Goal: Information Seeking & Learning: Understand process/instructions

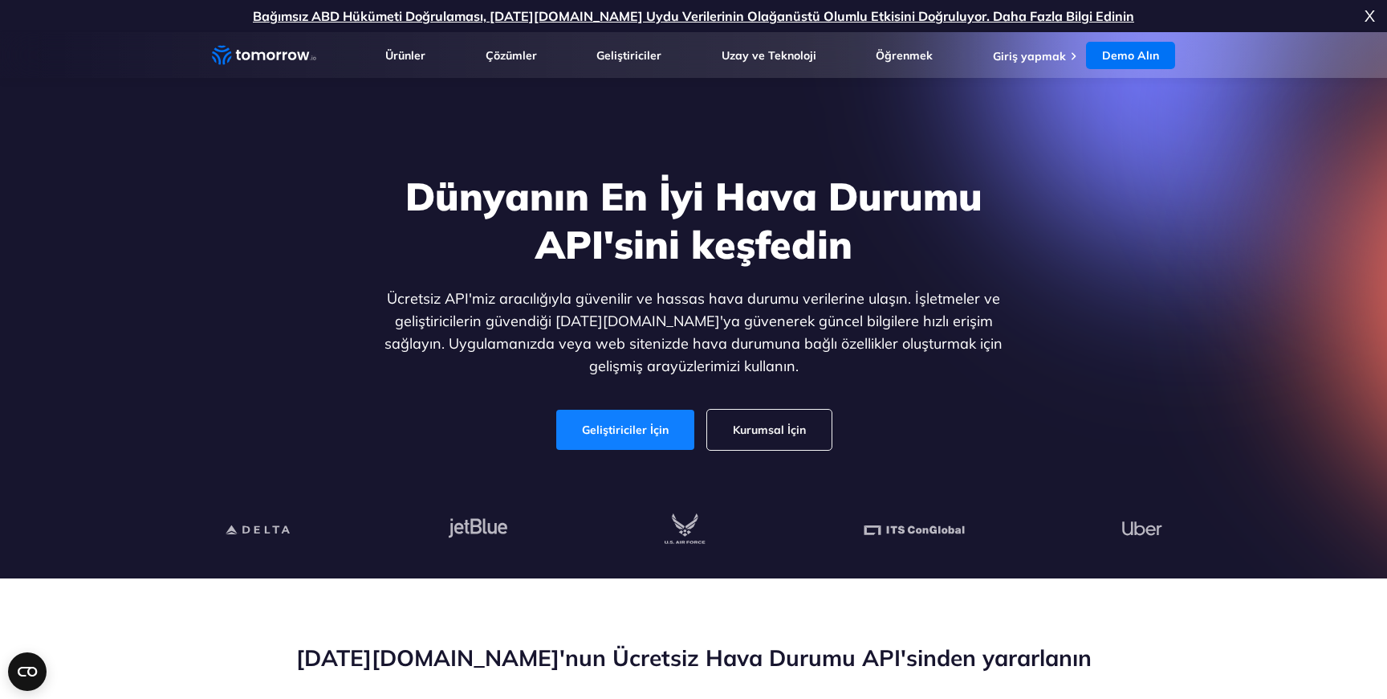
click at [633, 411] on link "Geliştiriciler İçin" at bounding box center [625, 429] width 138 height 40
click at [636, 445] on link "Geliştiriciler İçin" at bounding box center [625, 429] width 138 height 40
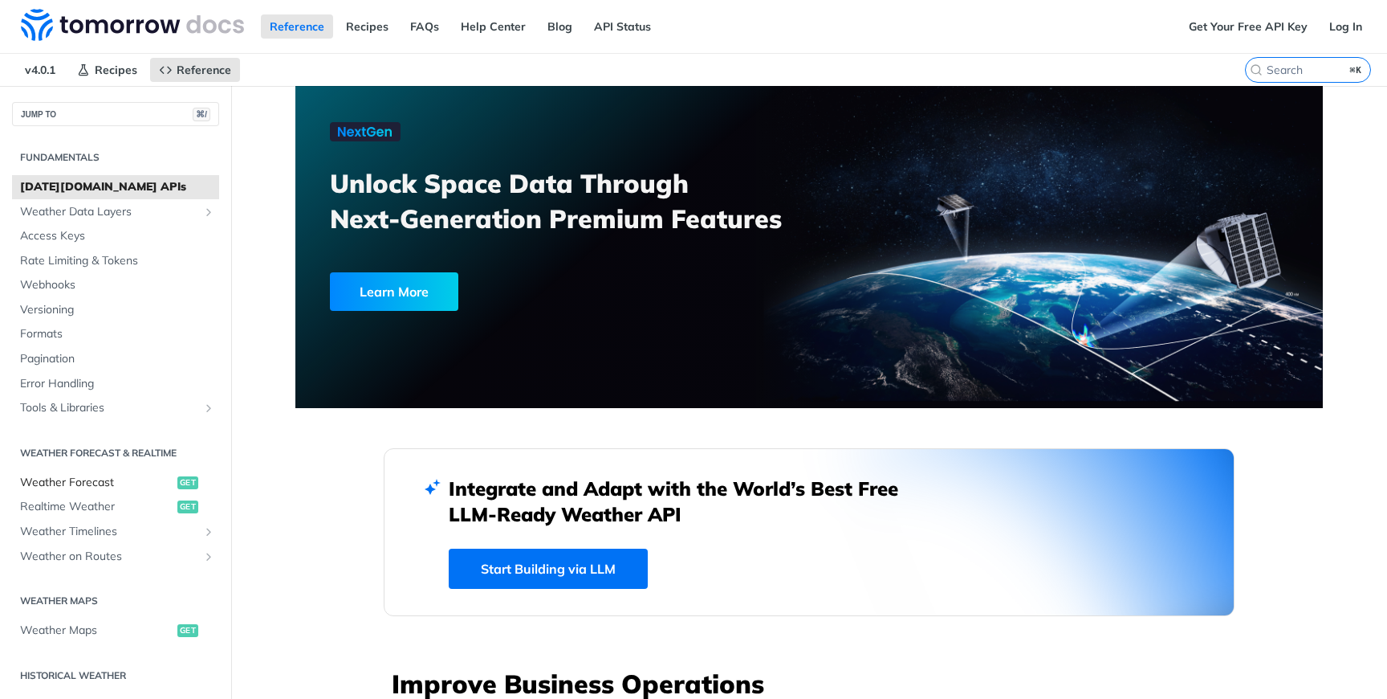
click at [71, 482] on span "Weather Forecast" at bounding box center [96, 483] width 153 height 16
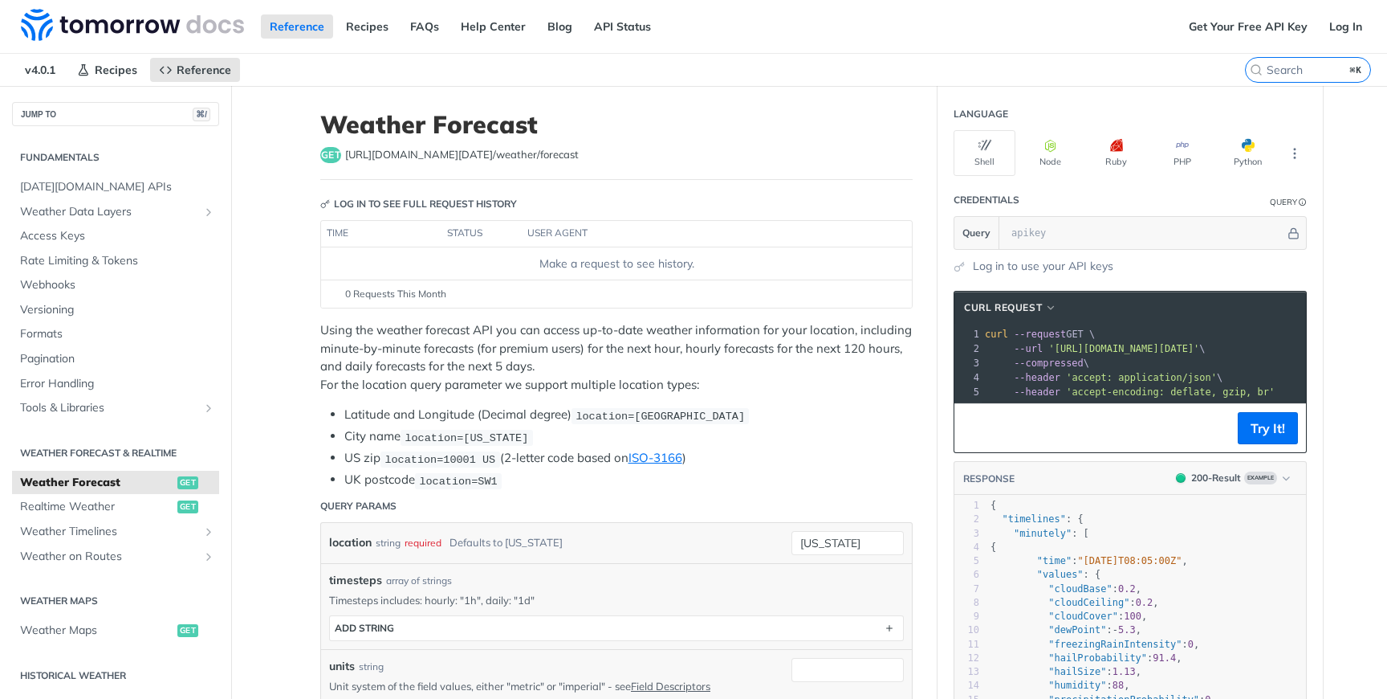
click at [1086, 354] on pre "--url 'https://api.tomorrow.io/v4/weather/forecast?location=new%20york' \" at bounding box center [1211, 348] width 458 height 14
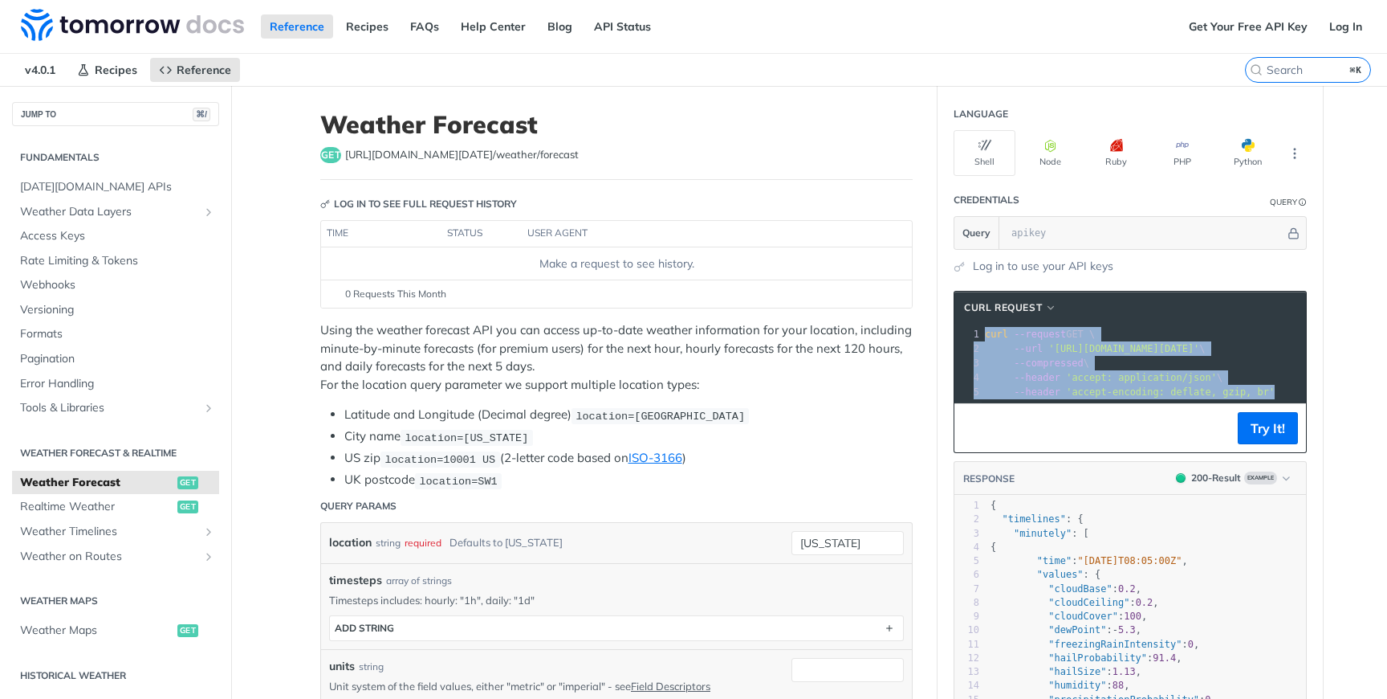
drag, startPoint x: 985, startPoint y: 334, endPoint x: 1313, endPoint y: 393, distance: 332.9
click at [1313, 393] on section "cURL Request xxxxxxxxxx 1 curl --request GET \ 2 --url 'https://api.tomorrow.io…" at bounding box center [1130, 624] width 385 height 699
copy div "curl --request GET \ 2 --url 'https://api.tomorrow.io/v4/weather/forecast?locat…"
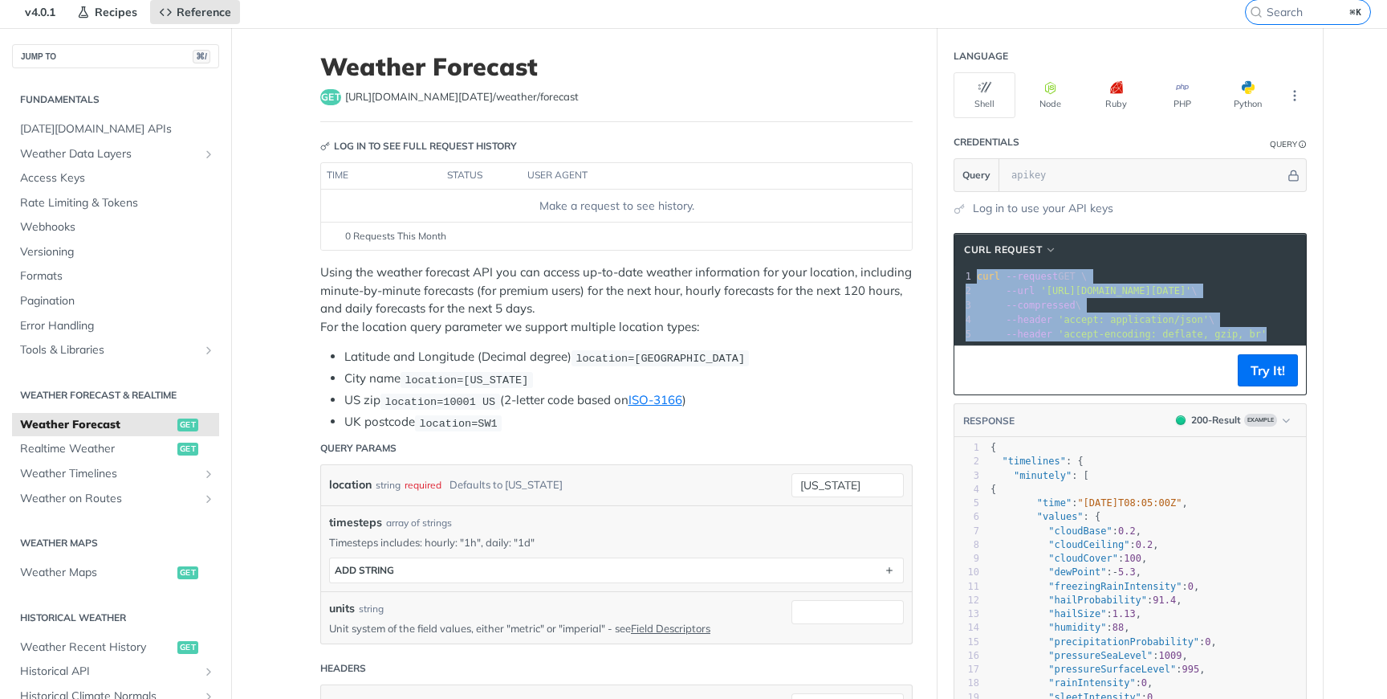
scroll to position [0, 6]
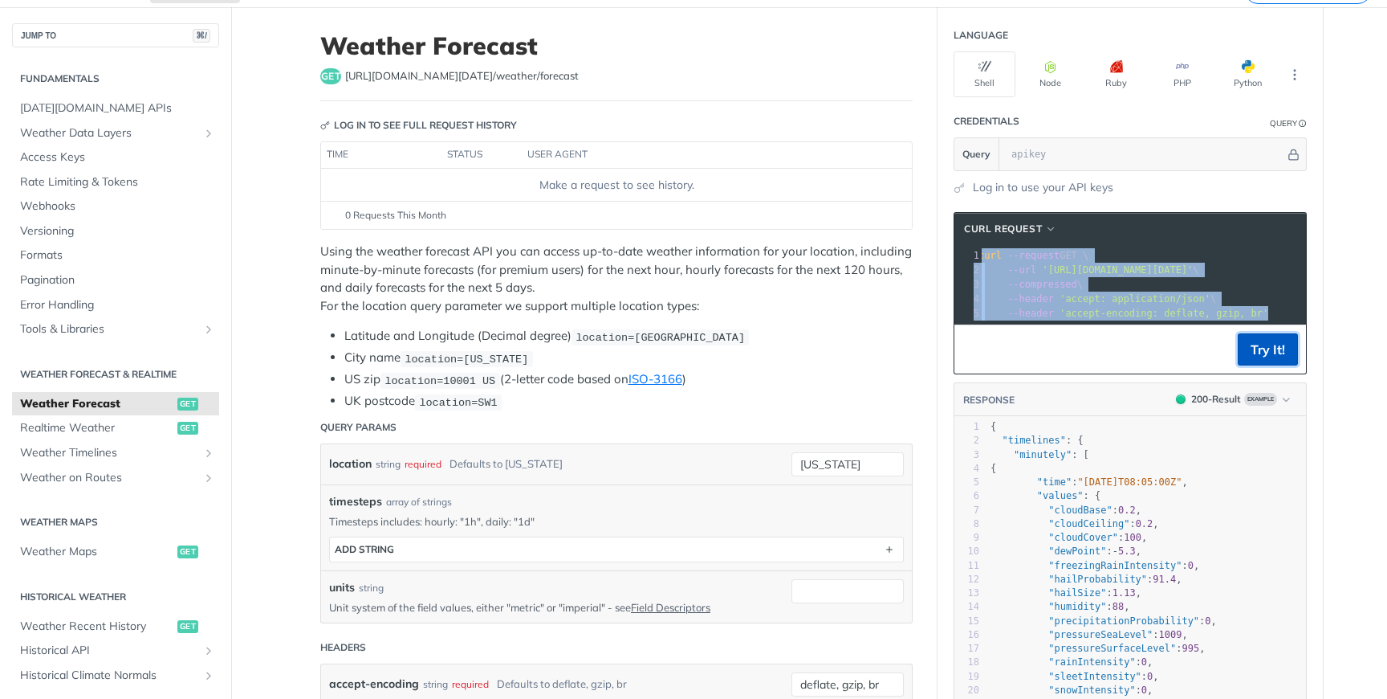
click at [1271, 354] on button "Try It!" at bounding box center [1268, 349] width 60 height 32
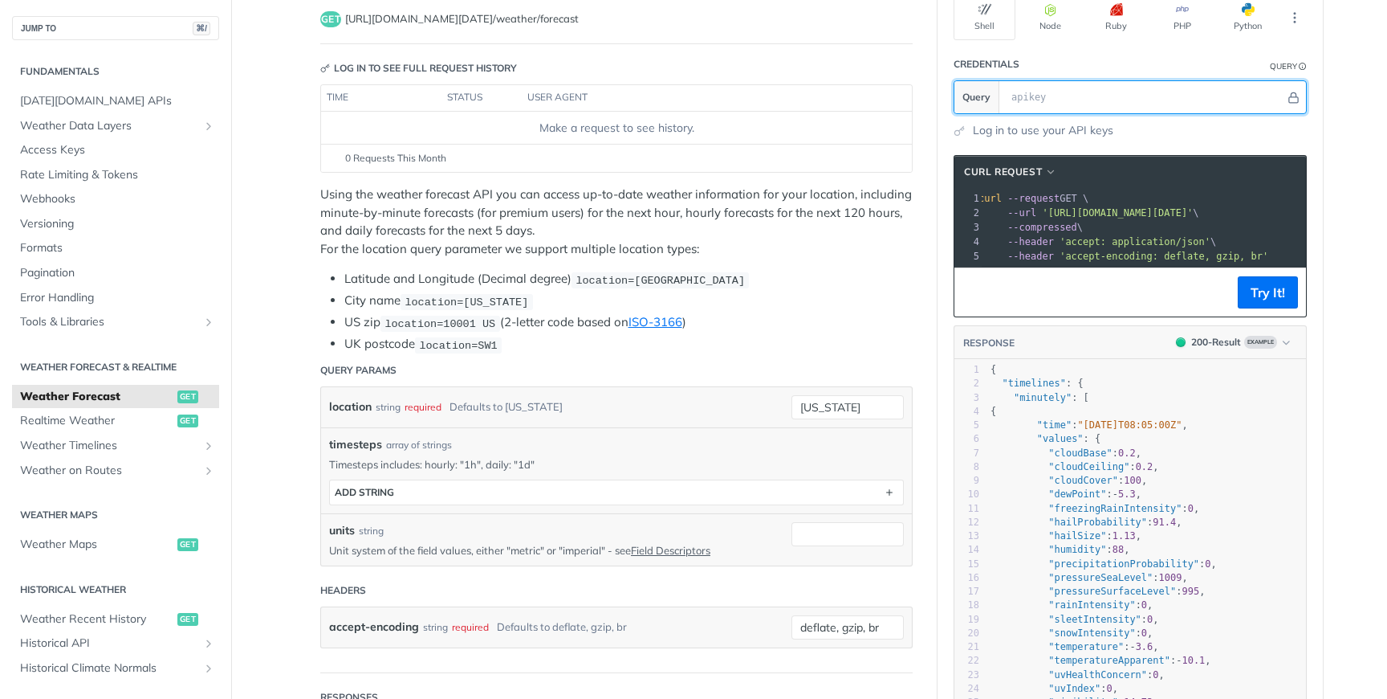
scroll to position [141, 0]
